Goal: Information Seeking & Learning: Learn about a topic

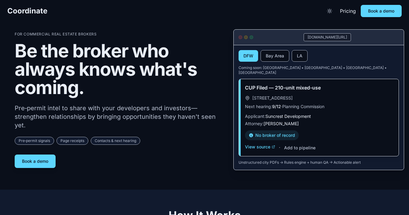
click at [184, 108] on p "Pre‑permit intel to share with your developers and investors—strengthen relatio…" at bounding box center [119, 117] width 209 height 26
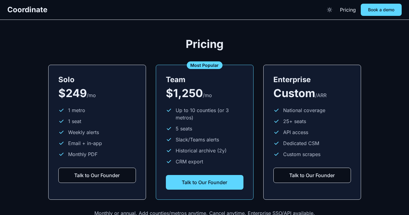
scroll to position [756, 0]
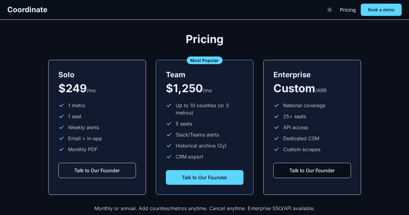
click at [113, 163] on button "Talk to Our Founder" at bounding box center [97, 170] width 78 height 15
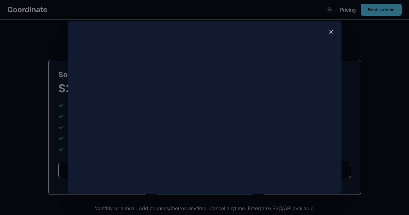
click at [330, 34] on icon at bounding box center [331, 32] width 6 height 6
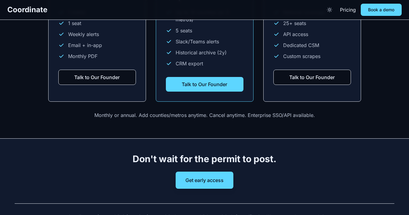
scroll to position [826, 0]
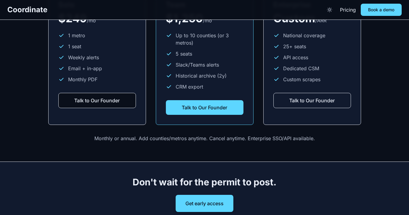
click at [321, 95] on button "Talk to Our Founder" at bounding box center [312, 100] width 78 height 15
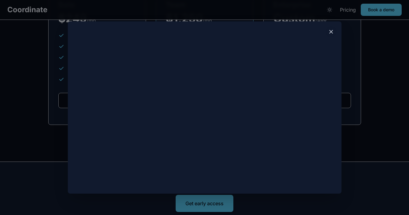
click at [333, 31] on icon at bounding box center [331, 32] width 6 height 6
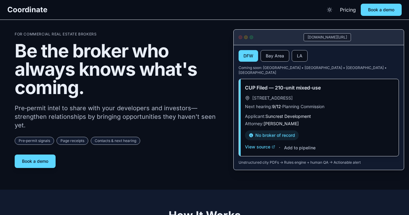
scroll to position [0, 0]
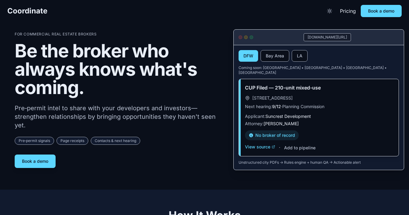
click at [36, 138] on span "Pre‑permit signals" at bounding box center [34, 141] width 39 height 8
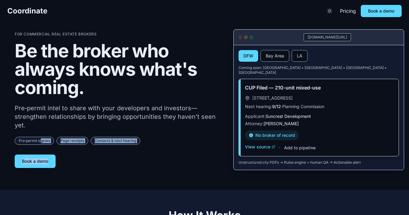
drag, startPoint x: 41, startPoint y: 138, endPoint x: 144, endPoint y: 157, distance: 104.6
click at [145, 157] on div "For Commercial Real Estate Brokers Be the broker who always knows what's coming…" at bounding box center [119, 100] width 209 height 136
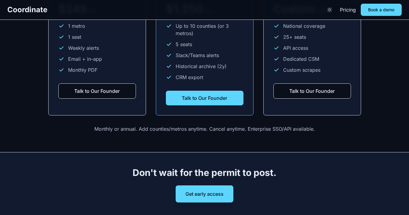
scroll to position [826, 0]
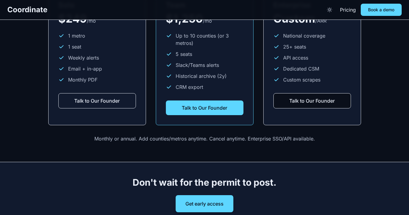
click at [113, 96] on button "Talk to Our Founder" at bounding box center [97, 100] width 78 height 15
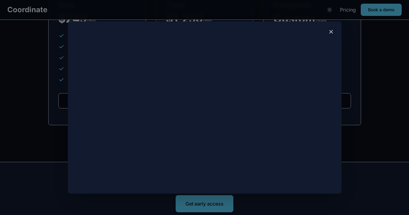
click at [333, 32] on icon at bounding box center [331, 32] width 6 height 6
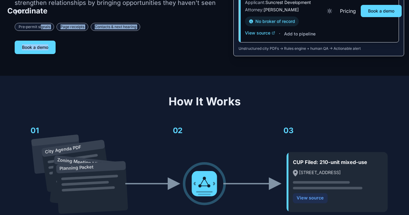
scroll to position [0, 0]
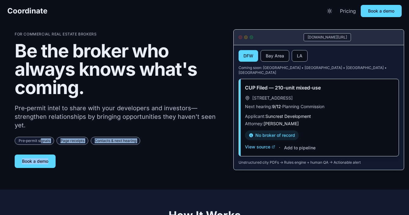
click at [350, 11] on link "Pricing" at bounding box center [348, 10] width 16 height 7
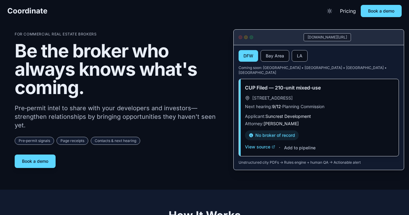
click at [203, 121] on p "Pre‑permit intel to share with your developers and investors—strengthen relatio…" at bounding box center [119, 117] width 209 height 26
click at [266, 144] on button "View source" at bounding box center [260, 147] width 30 height 6
click at [288, 145] on button "Add to pipeline" at bounding box center [299, 148] width 31 height 6
click at [286, 150] on div "CUP Filed — 210-unit mixed-use [STREET_ADDRESS] Next hearing: 9/12 · Planning C…" at bounding box center [319, 117] width 160 height 77
click at [286, 160] on p "Unstructured city PDFs → Rules engine + human QA → Actionable alert" at bounding box center [318, 162] width 160 height 5
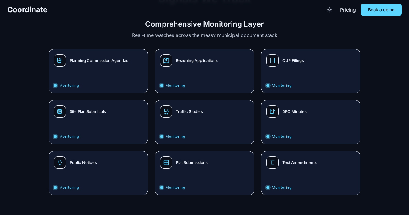
scroll to position [406, 0]
